Goal: Transaction & Acquisition: Purchase product/service

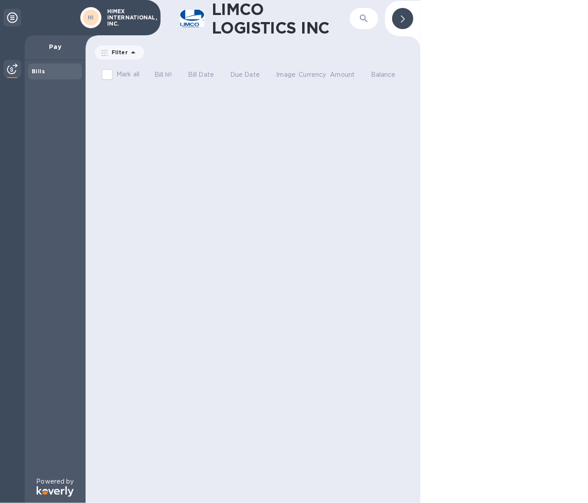
click at [11, 19] on icon at bounding box center [12, 17] width 11 height 11
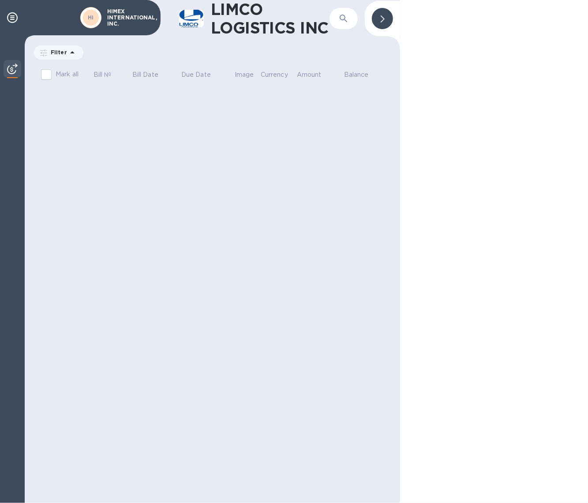
click at [378, 26] on div at bounding box center [382, 18] width 21 height 21
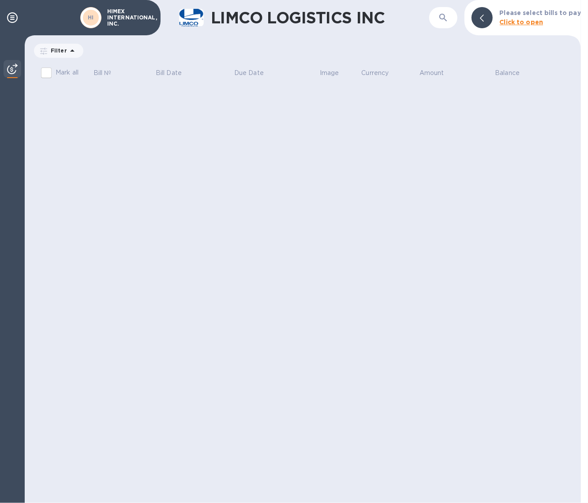
click at [528, 21] on b "Click to open" at bounding box center [522, 22] width 44 height 7
